Goal: Find specific page/section: Find specific page/section

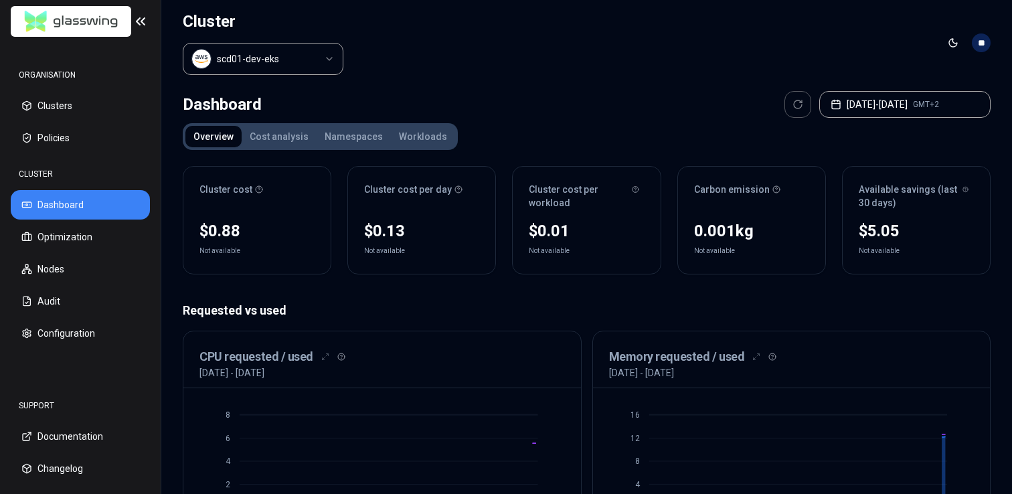
scroll to position [503, 0]
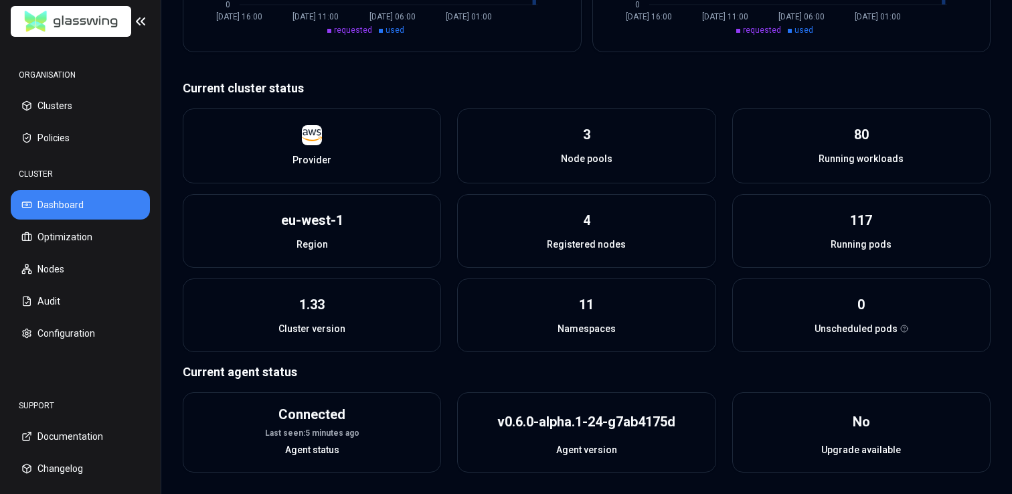
click at [66, 199] on button "Dashboard" at bounding box center [80, 204] width 139 height 29
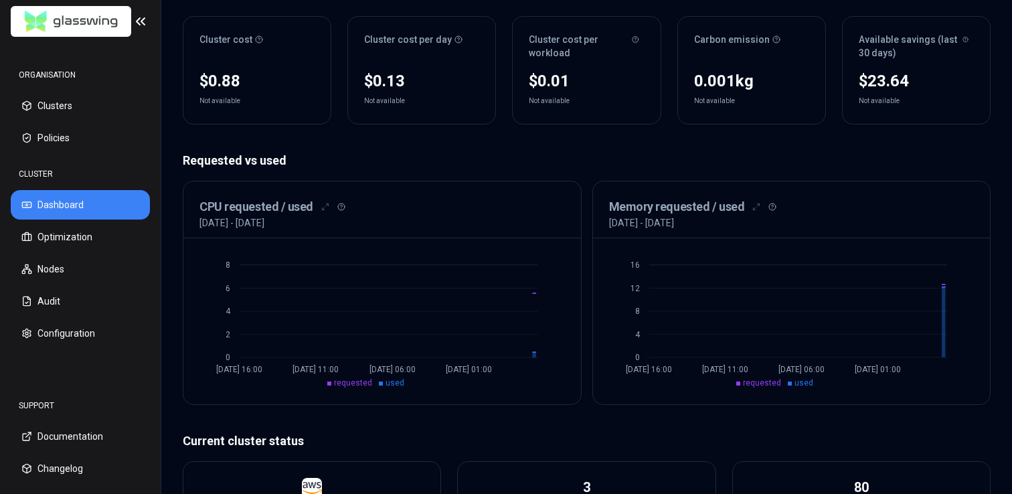
scroll to position [183, 0]
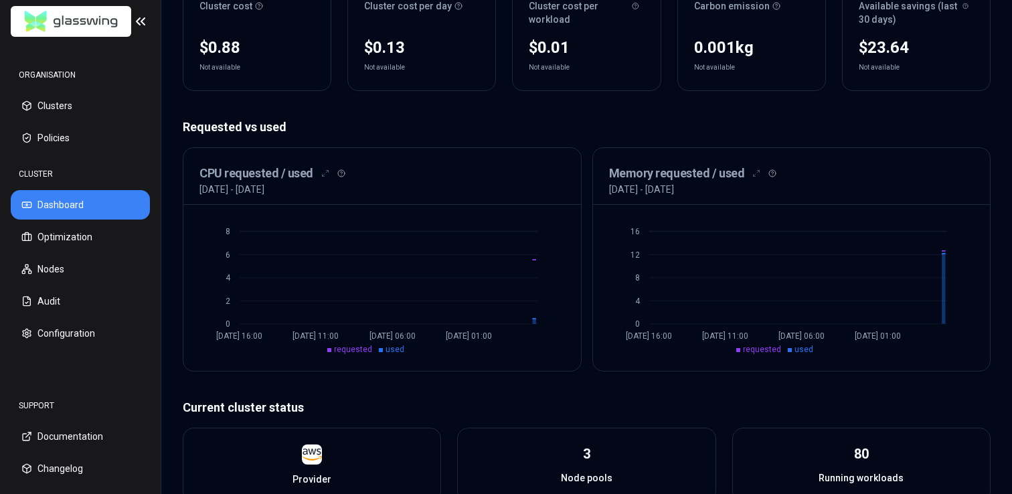
click at [264, 193] on p "[DATE] - [DATE]" at bounding box center [231, 189] width 65 height 13
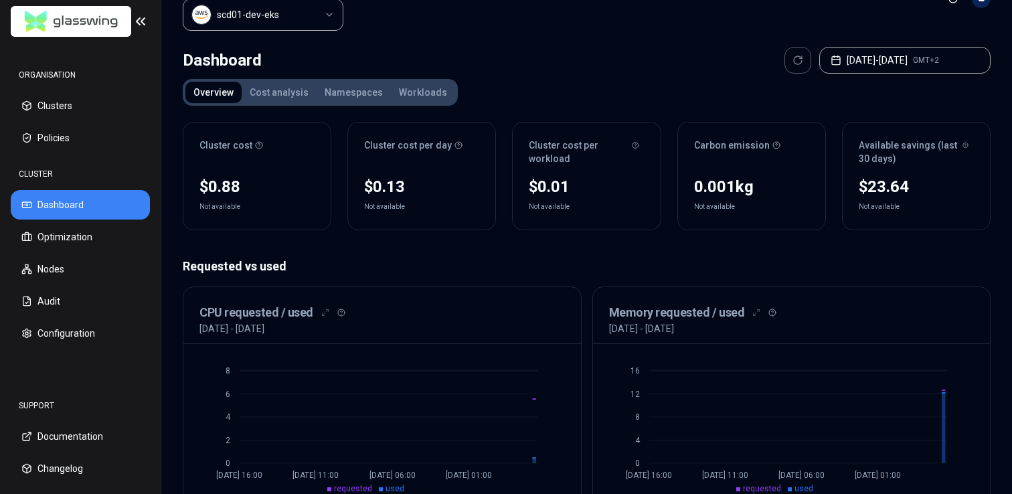
scroll to position [0, 0]
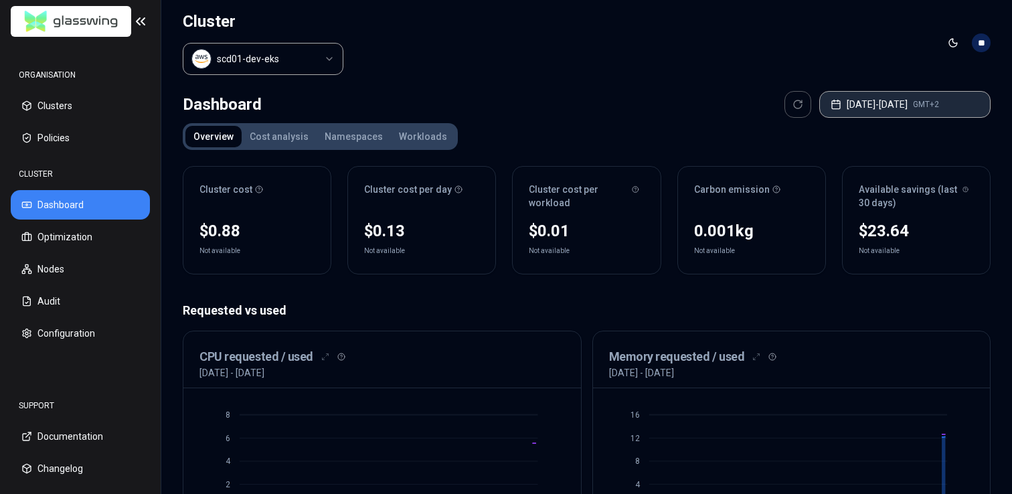
click at [937, 104] on button "Aug 14, 2025 - Aug 21, 2025 GMT+2" at bounding box center [904, 104] width 171 height 27
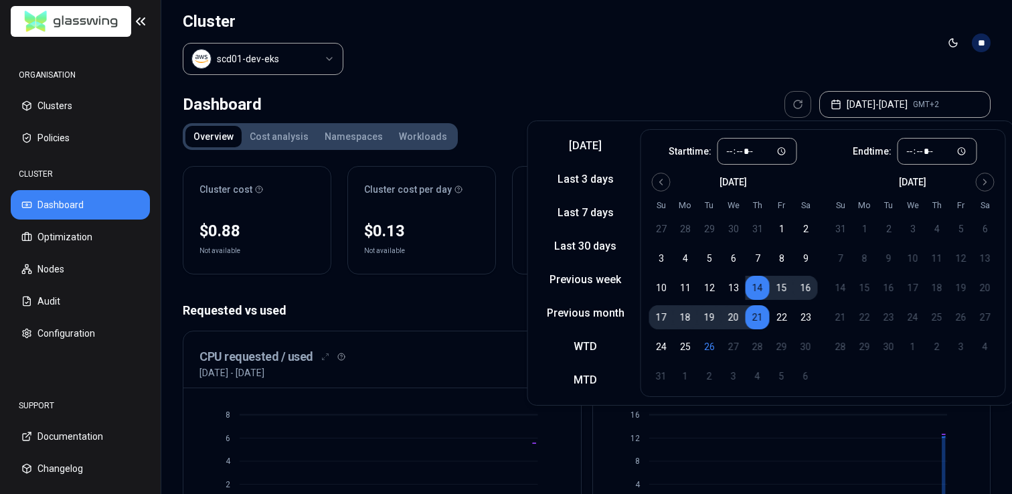
click at [757, 313] on button "21" at bounding box center [757, 317] width 24 height 24
type input "*****"
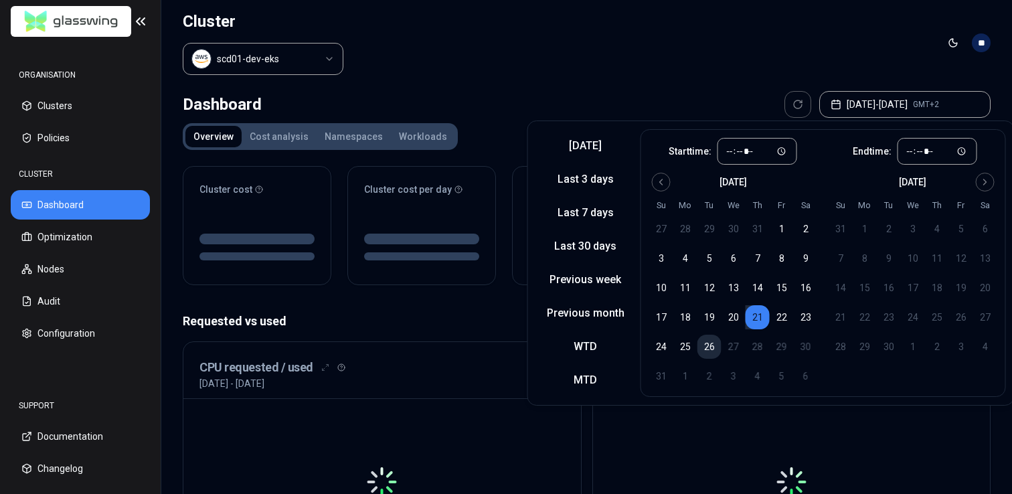
click at [705, 347] on button "26" at bounding box center [709, 347] width 24 height 24
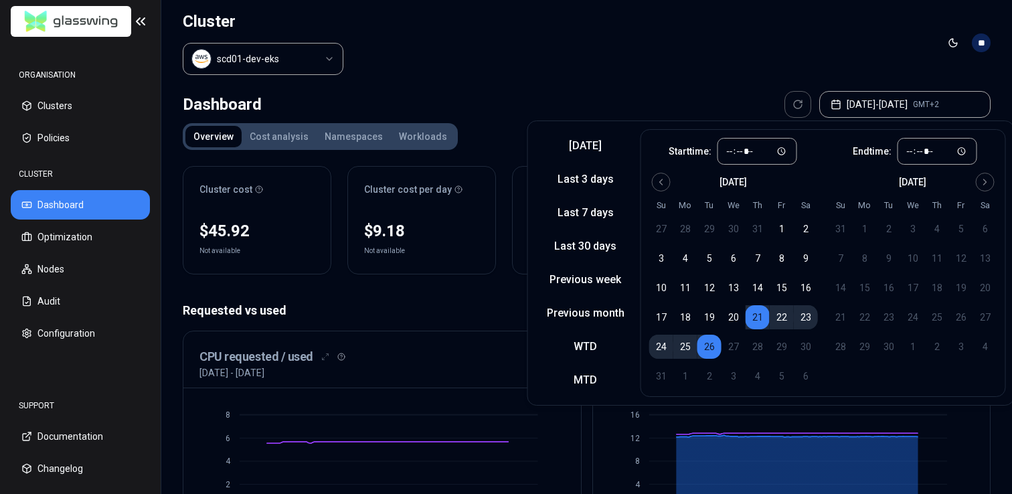
click at [686, 74] on header "Cluster scd01-dev-eks Toggle theme **" at bounding box center [586, 43] width 851 height 86
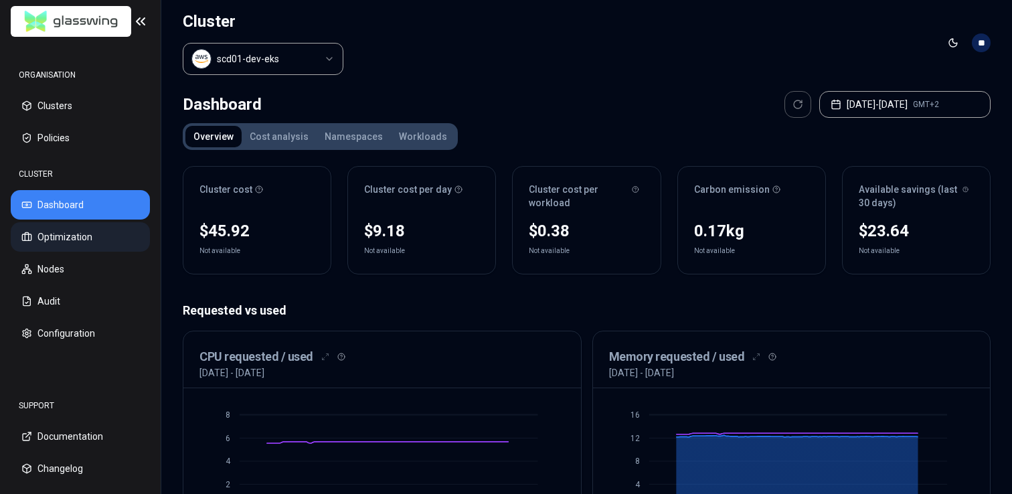
click at [78, 237] on button "Optimization" at bounding box center [80, 236] width 139 height 29
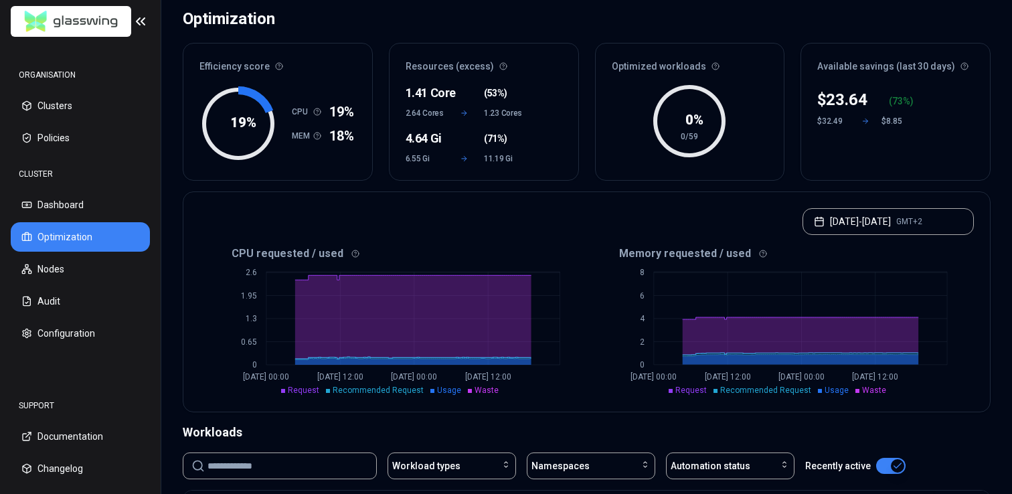
scroll to position [87, 0]
